Goal: Transaction & Acquisition: Obtain resource

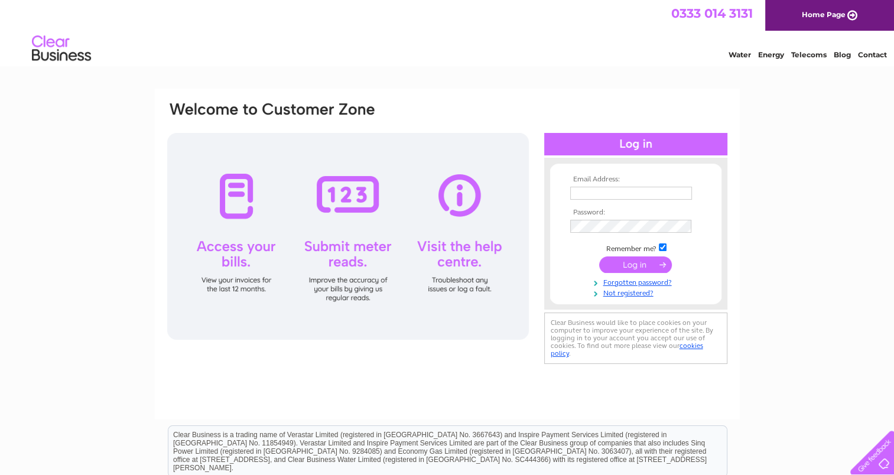
type input "angela@scotmas.com"
click at [633, 261] on input "submit" at bounding box center [635, 265] width 73 height 17
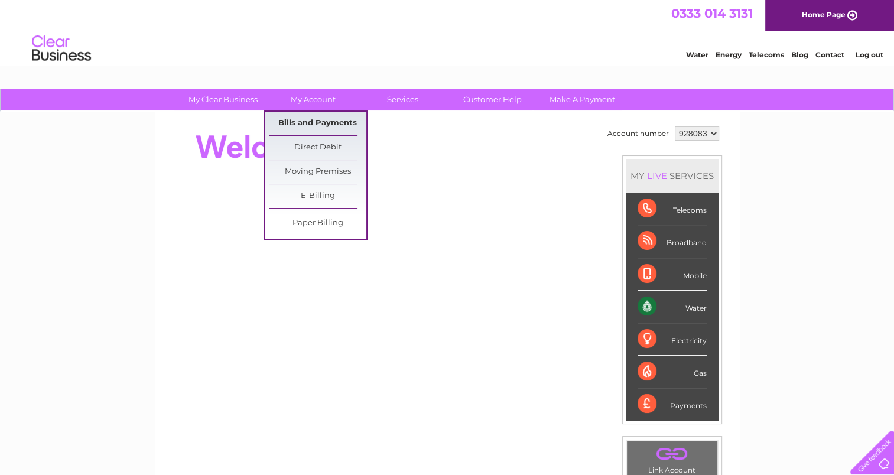
click at [319, 120] on link "Bills and Payments" at bounding box center [318, 124] width 98 height 24
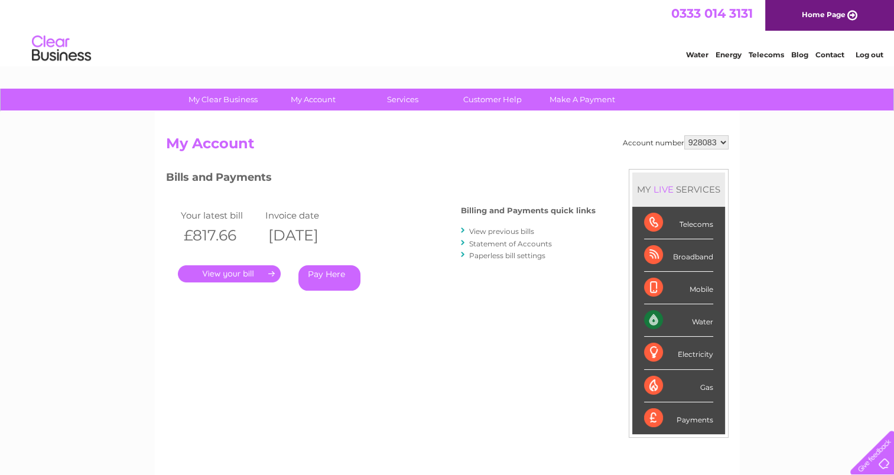
click at [237, 271] on link "." at bounding box center [229, 273] width 103 height 17
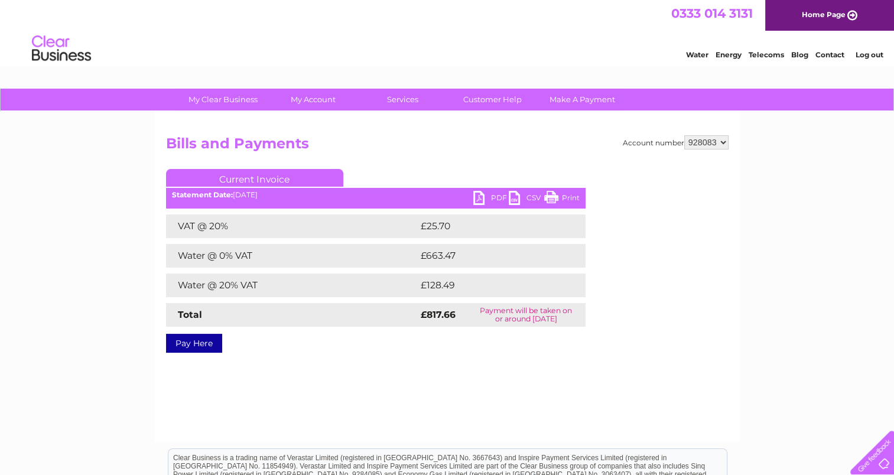
click at [492, 195] on link "PDF" at bounding box center [490, 199] width 35 height 17
click at [322, 44] on div "Water Energy Telecoms Blog Contact Log out" at bounding box center [447, 50] width 894 height 38
click at [868, 50] on link "Log out" at bounding box center [869, 54] width 28 height 9
